Goal: Task Accomplishment & Management: Use online tool/utility

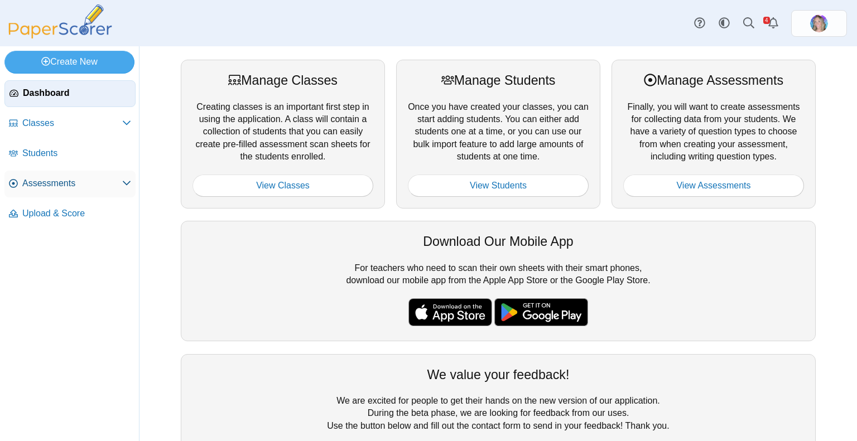
click at [122, 183] on icon at bounding box center [126, 182] width 9 height 9
click at [54, 184] on span "Assessments" at bounding box center [72, 183] width 100 height 12
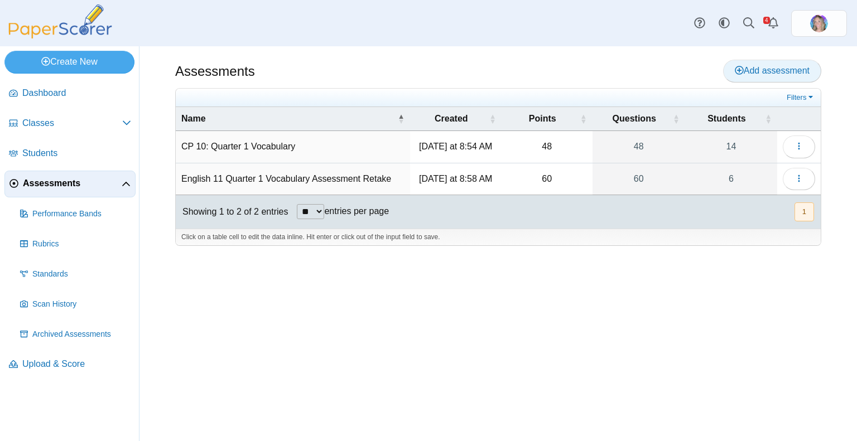
click at [749, 69] on span "Add assessment" at bounding box center [772, 70] width 75 height 9
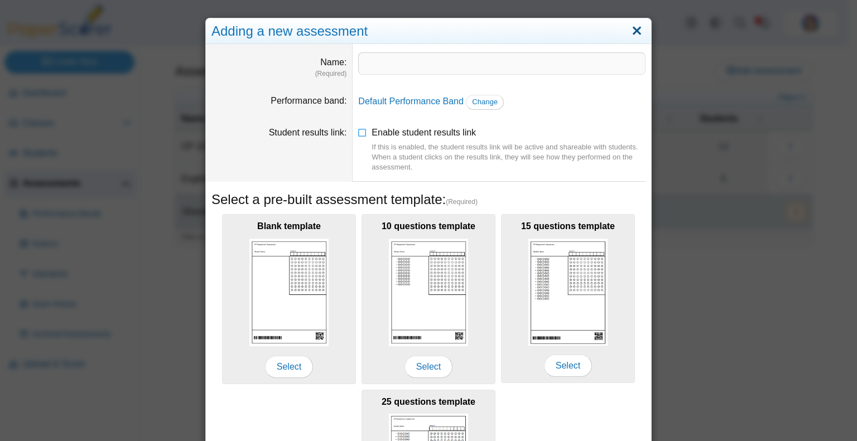
click at [628, 31] on link "Close" at bounding box center [636, 31] width 17 height 19
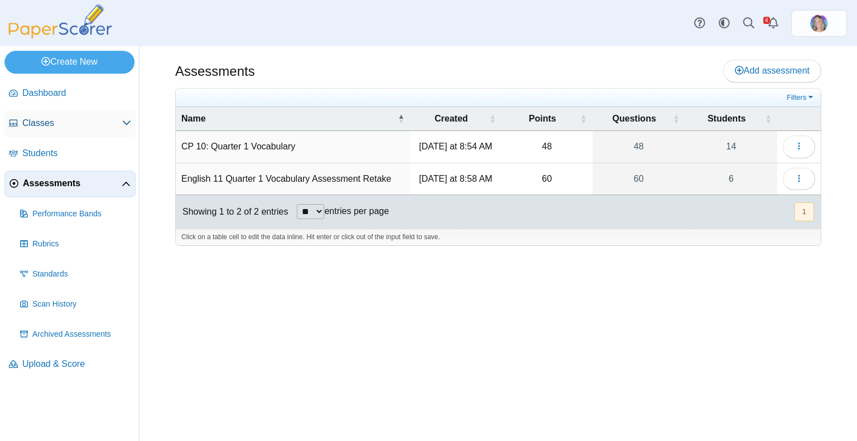
click at [45, 121] on span "Classes" at bounding box center [72, 123] width 100 height 12
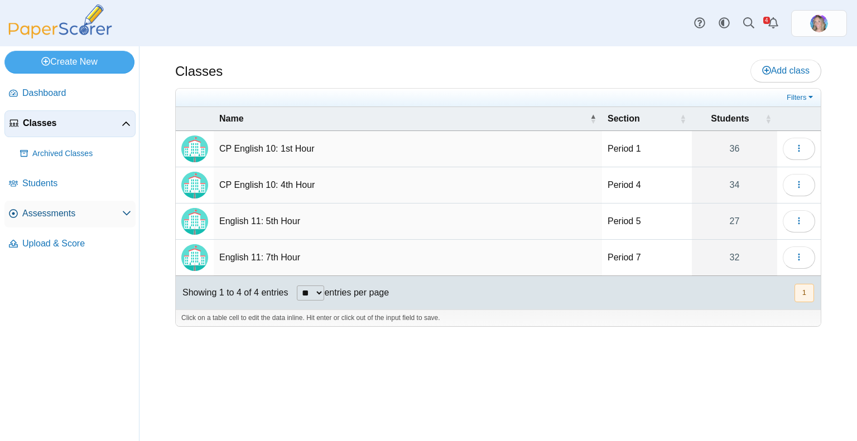
click at [45, 214] on span "Assessments" at bounding box center [72, 213] width 100 height 12
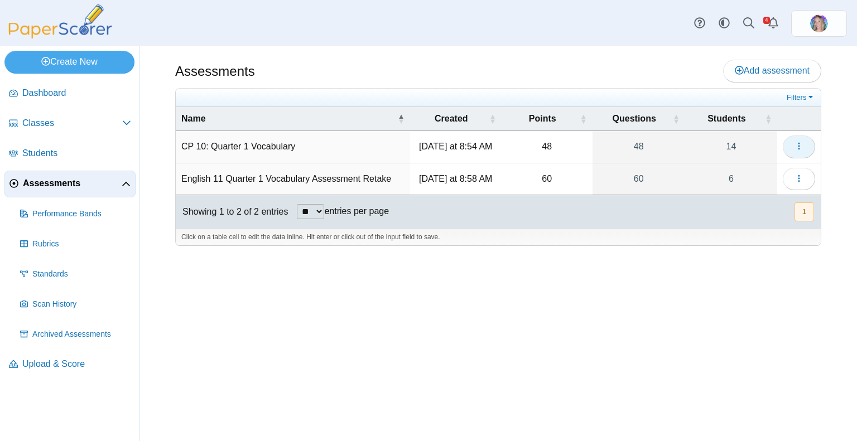
click at [795, 143] on icon "button" at bounding box center [798, 146] width 9 height 9
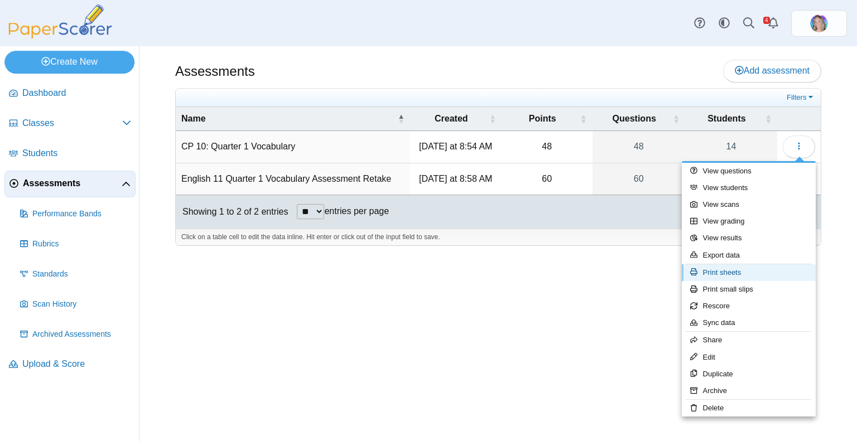
click at [747, 272] on link "Print sheets" at bounding box center [749, 272] width 134 height 17
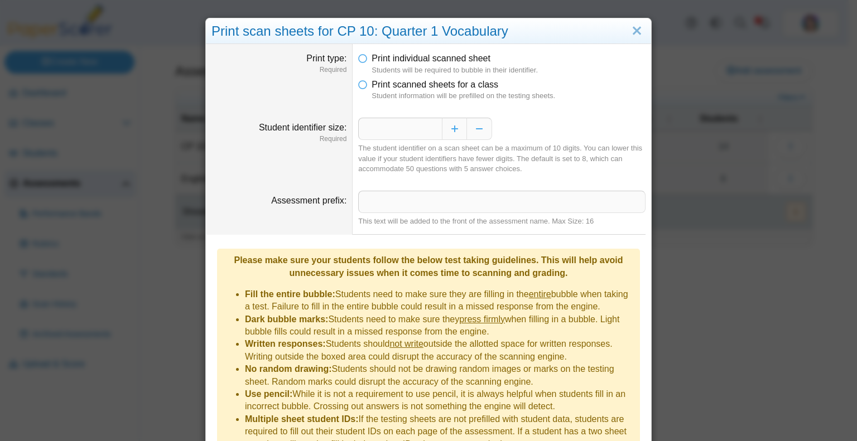
scroll to position [55, 0]
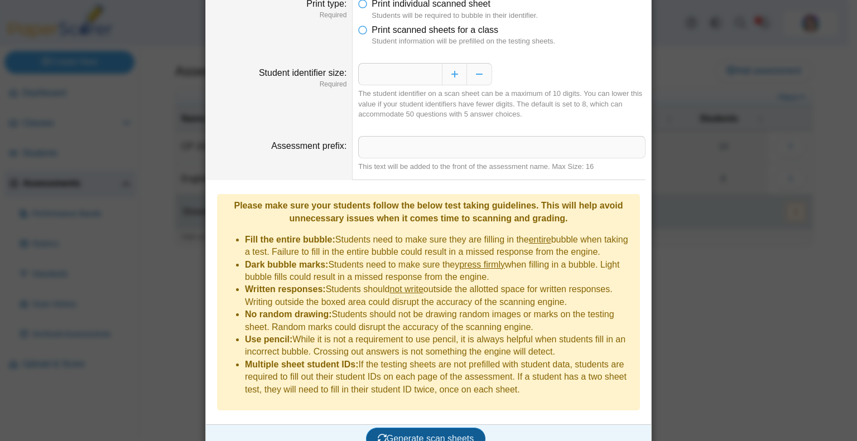
click at [412, 434] on span "Generate scan sheets" at bounding box center [426, 438] width 96 height 9
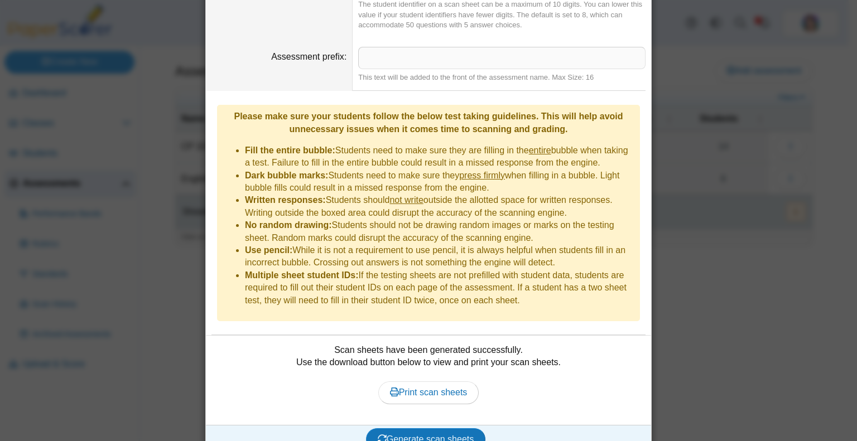
scroll to position [0, 0]
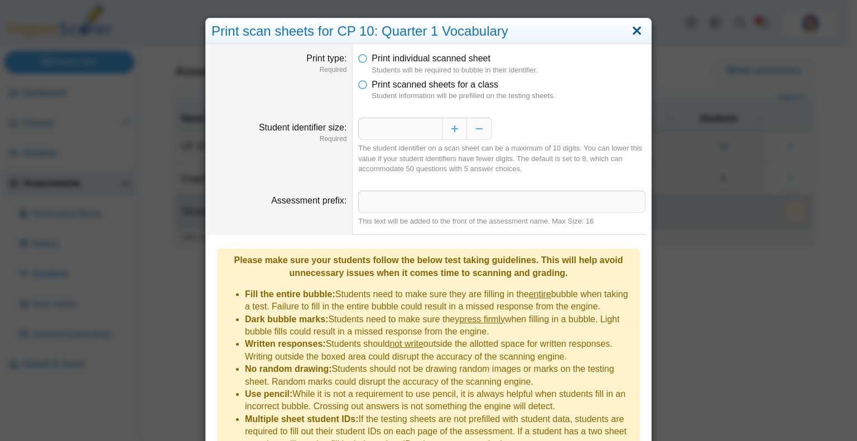
click at [630, 31] on link "Close" at bounding box center [636, 31] width 17 height 19
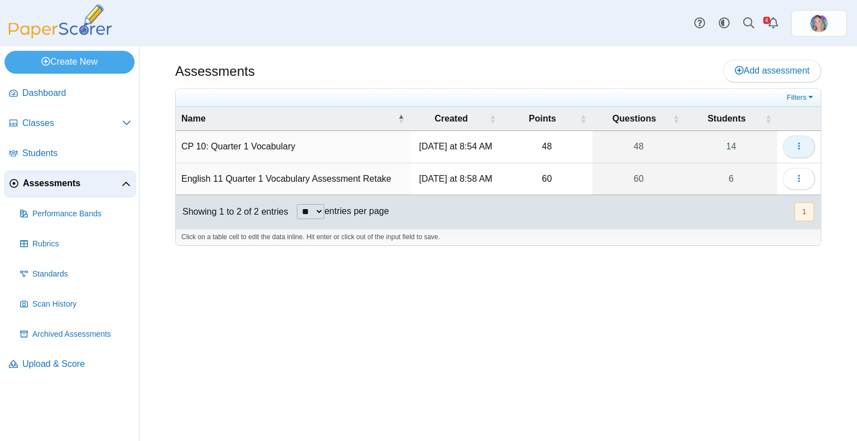
click at [794, 146] on icon "button" at bounding box center [798, 146] width 9 height 9
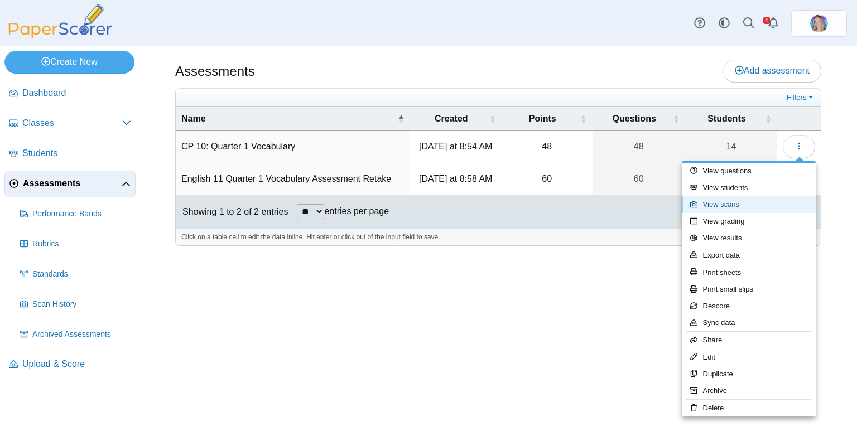
click at [723, 206] on link "View scans" at bounding box center [749, 204] width 134 height 17
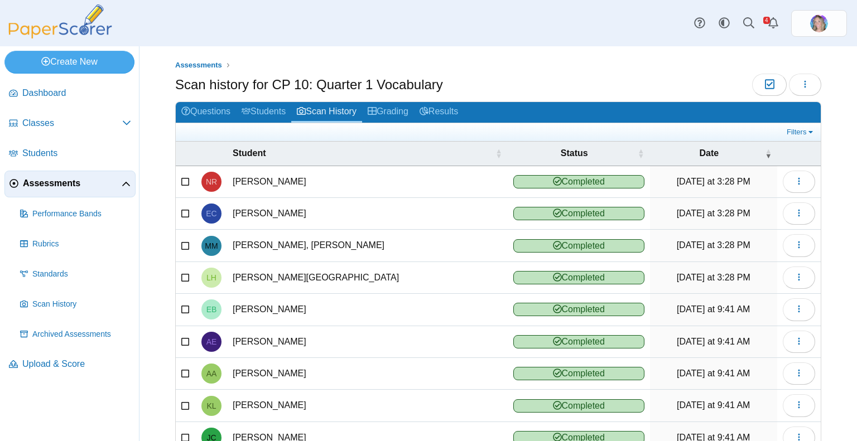
click at [47, 191] on link "Assessments" at bounding box center [69, 184] width 131 height 27
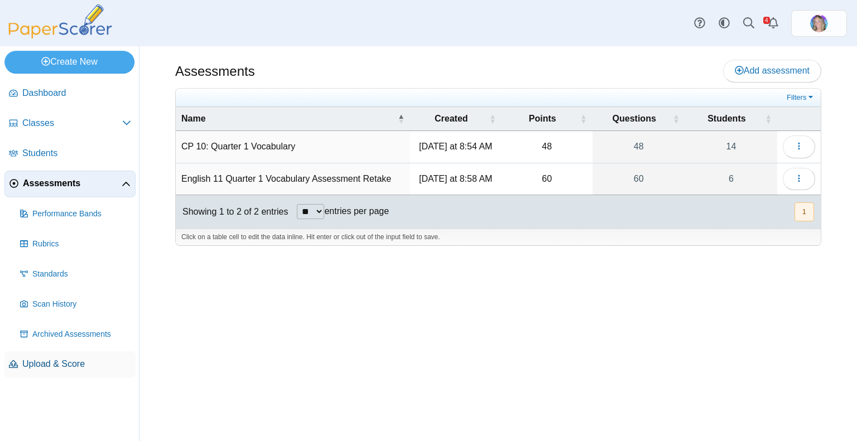
click at [65, 364] on span "Upload & Score" at bounding box center [76, 364] width 109 height 12
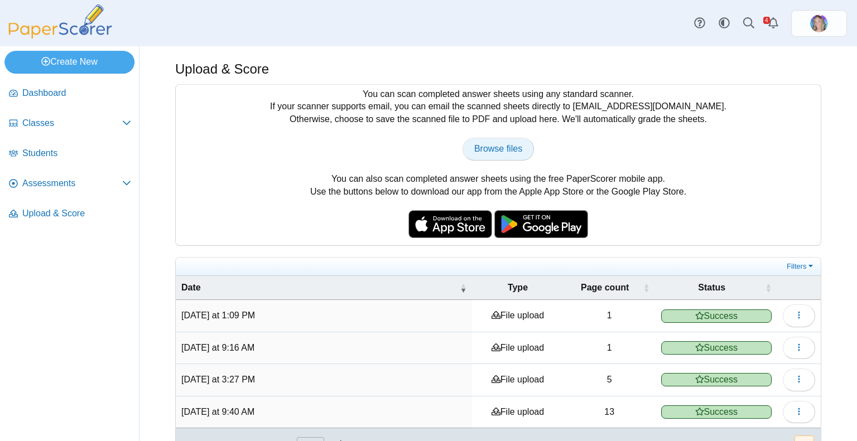
click at [506, 153] on span "Browse files" at bounding box center [498, 148] width 48 height 9
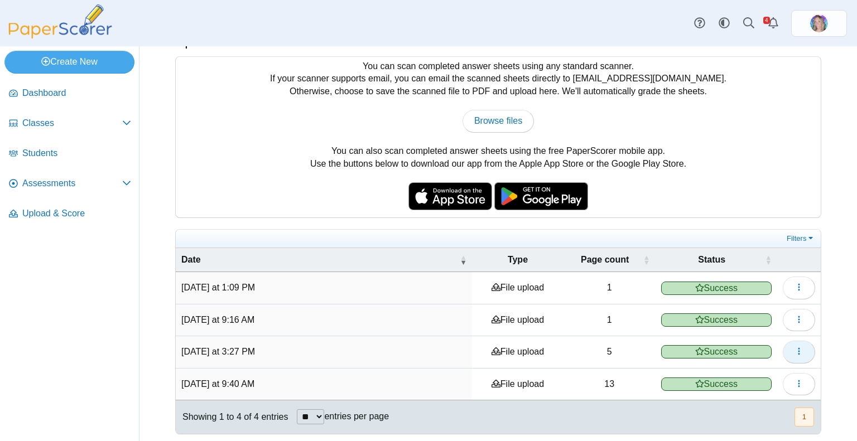
click at [794, 350] on icon "button" at bounding box center [798, 351] width 9 height 9
click at [38, 180] on span "Assessments" at bounding box center [72, 183] width 100 height 12
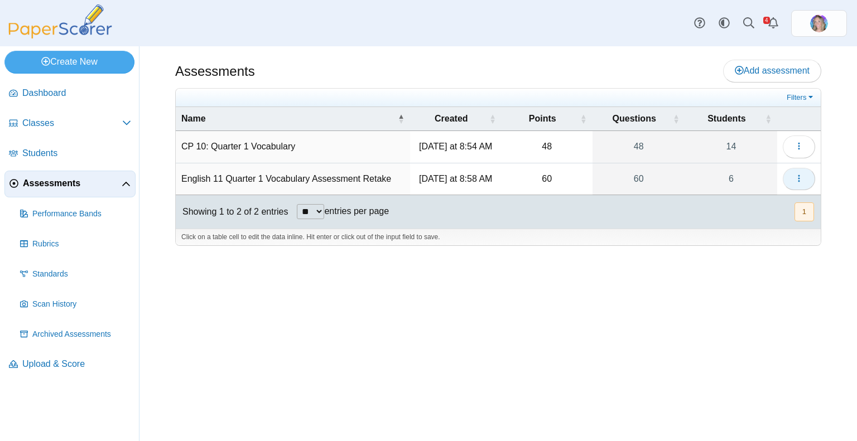
click at [793, 181] on button "button" at bounding box center [798, 179] width 32 height 22
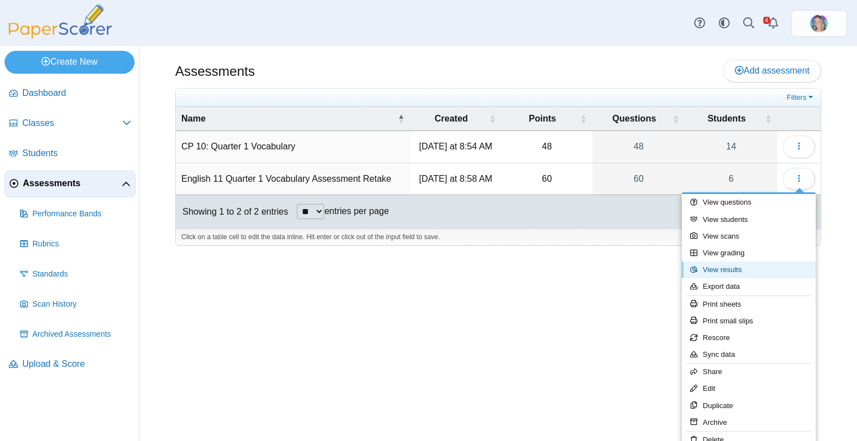
click at [748, 267] on link "View results" at bounding box center [749, 270] width 134 height 17
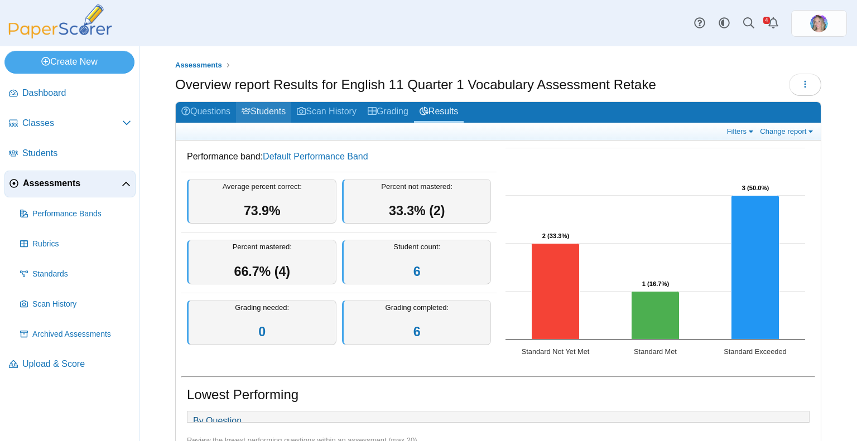
click at [265, 111] on link "Students" at bounding box center [263, 112] width 55 height 21
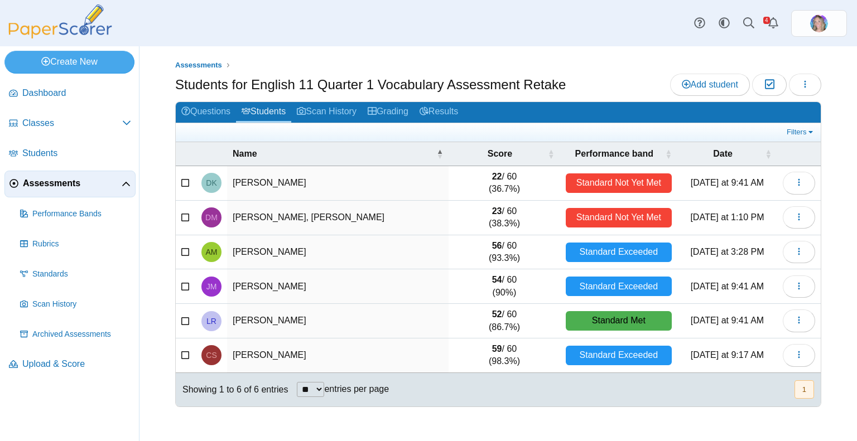
drag, startPoint x: 511, startPoint y: 286, endPoint x: 532, endPoint y: 410, distance: 126.0
click at [532, 410] on span "Students for English 11 Quarter 1 Vocabulary Assessment Retake Add student Mode…" at bounding box center [498, 246] width 646 height 345
click at [569, 393] on div "Showing 1 to 6 of 6 entries ** ** ** *** entries per page « Prev 1 Next »" at bounding box center [498, 389] width 645 height 33
click at [339, 113] on link "Scan History" at bounding box center [326, 112] width 71 height 21
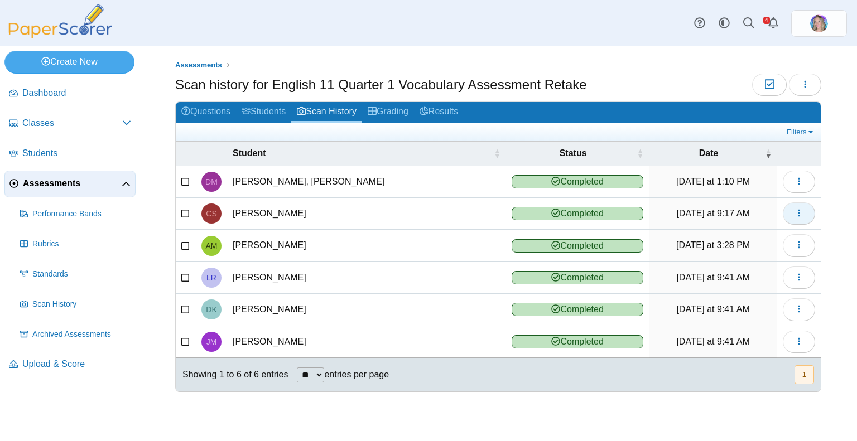
click at [798, 211] on icon "button" at bounding box center [798, 213] width 9 height 9
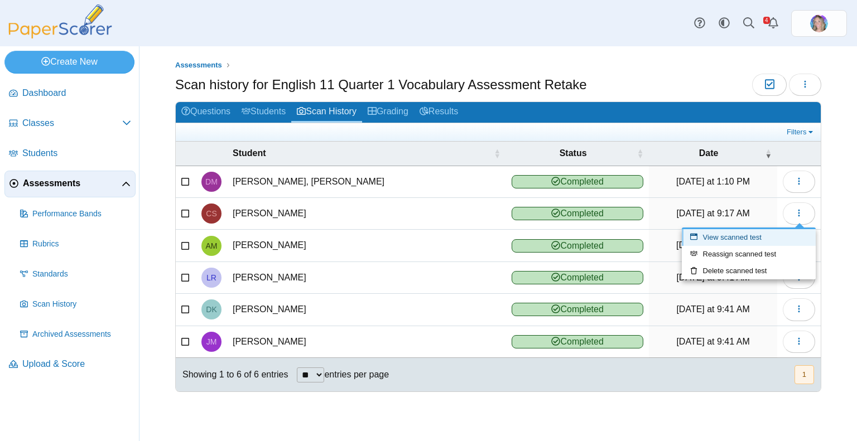
click at [774, 235] on link "View scanned test" at bounding box center [749, 237] width 134 height 17
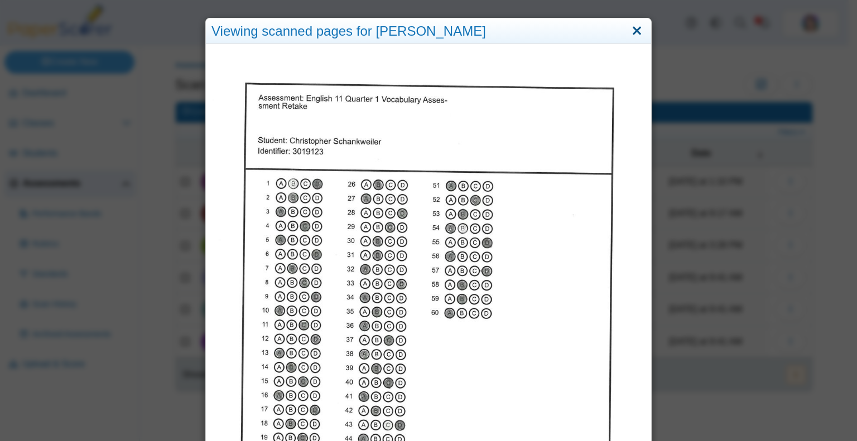
click at [631, 28] on link "Close" at bounding box center [636, 31] width 17 height 19
